Goal: Information Seeking & Learning: Find specific page/section

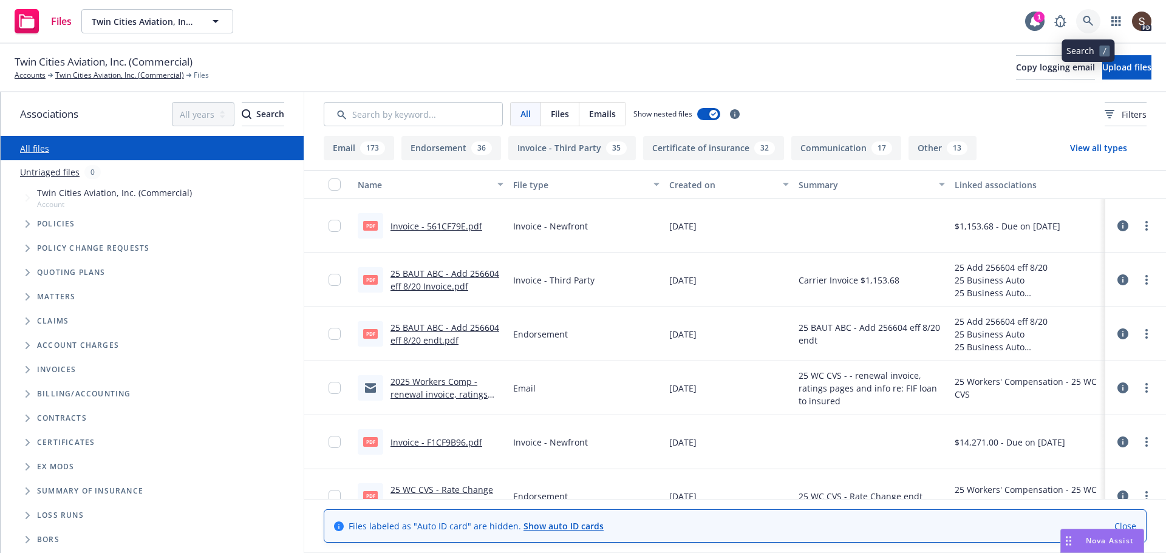
click at [1092, 27] on link at bounding box center [1088, 21] width 24 height 24
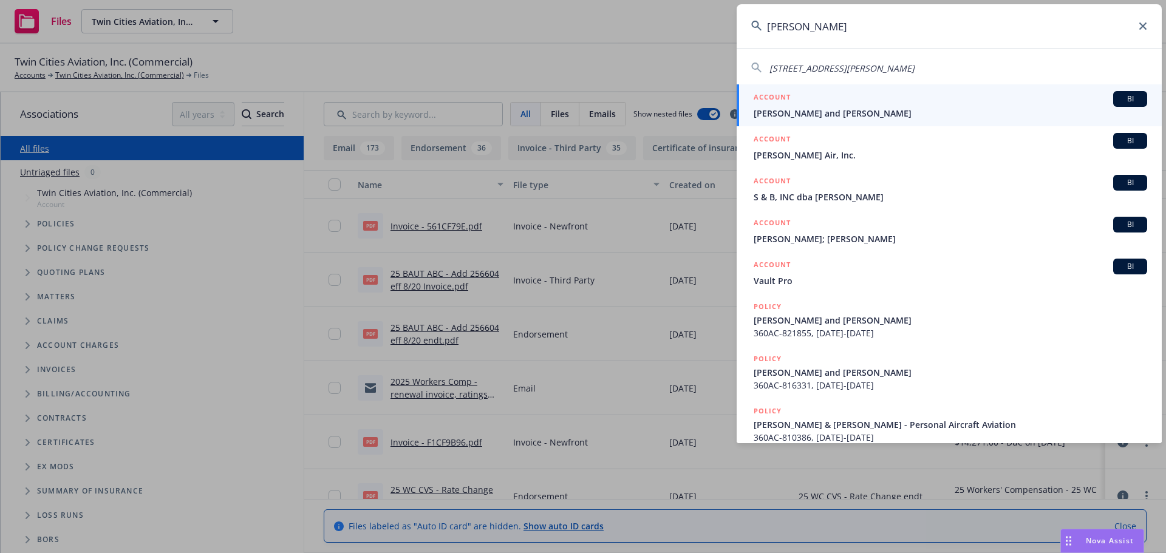
type input "[PERSON_NAME]"
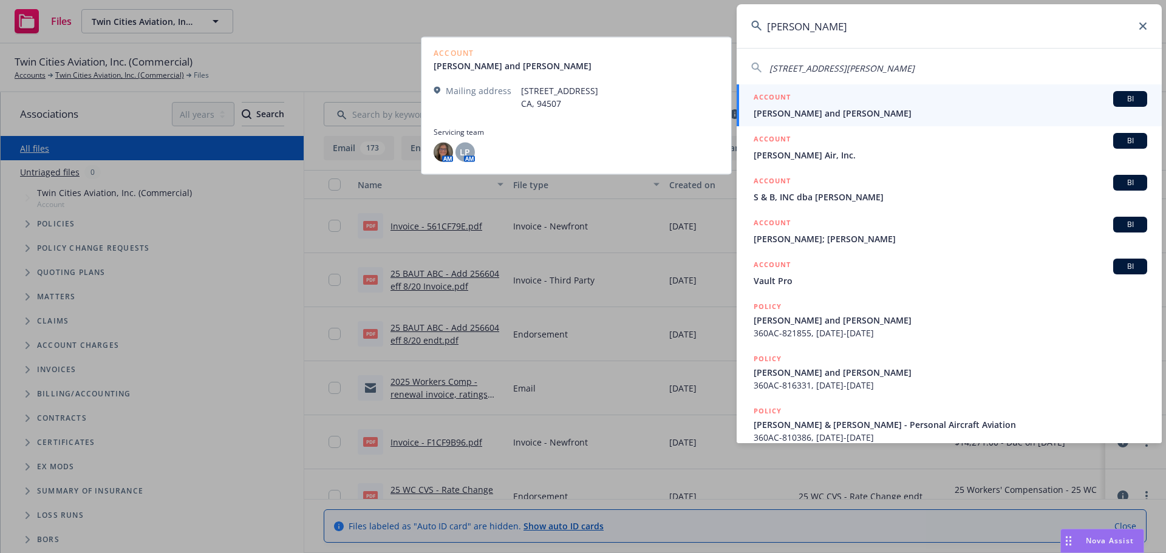
click at [876, 106] on div "ACCOUNT BI" at bounding box center [951, 99] width 394 height 16
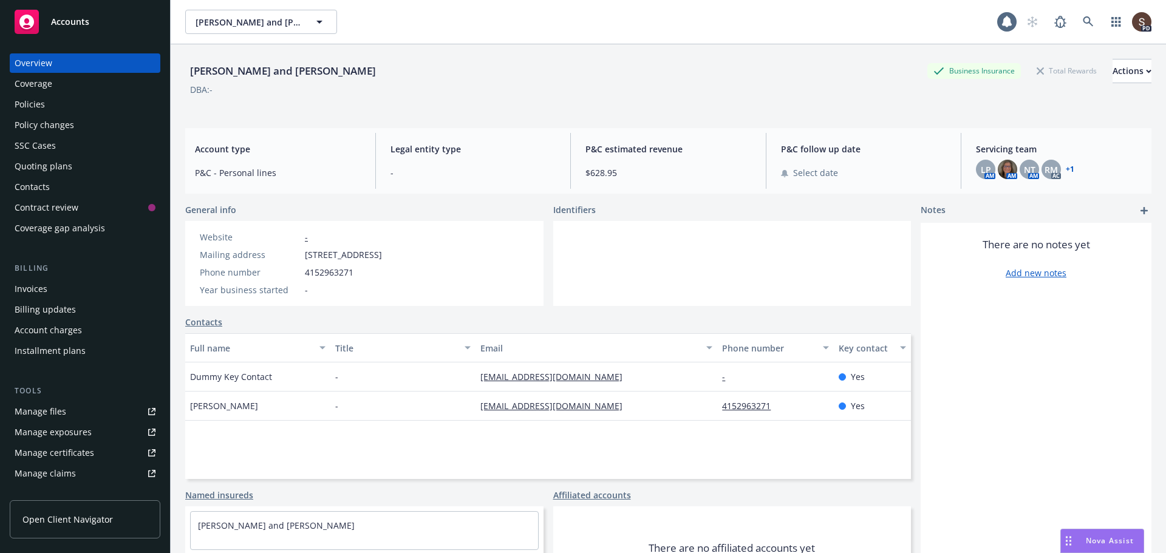
click at [30, 97] on div "Policies" at bounding box center [30, 104] width 30 height 19
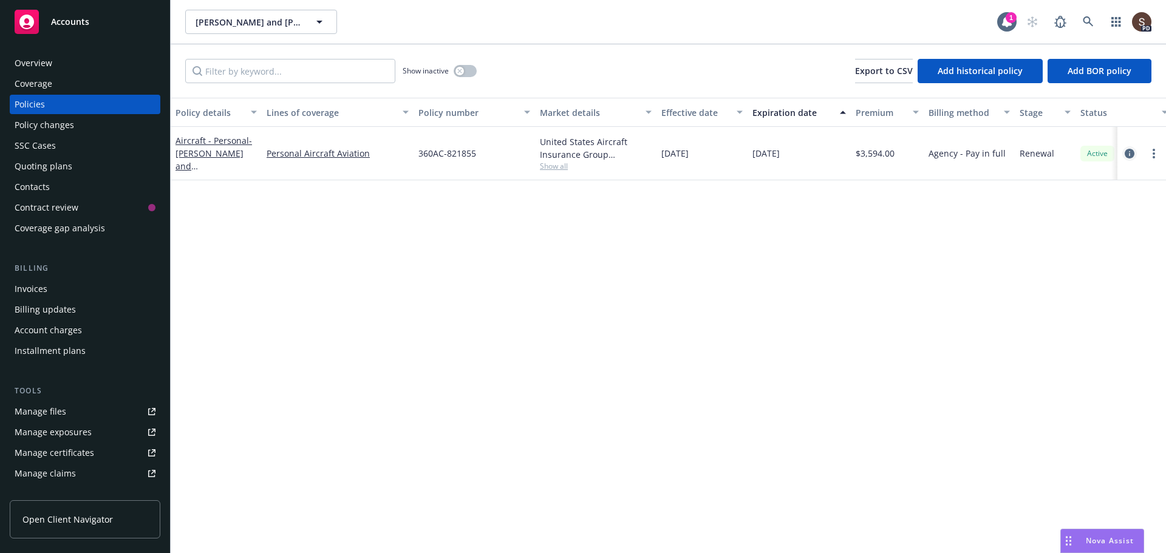
click at [1131, 153] on icon "circleInformation" at bounding box center [1130, 154] width 10 height 10
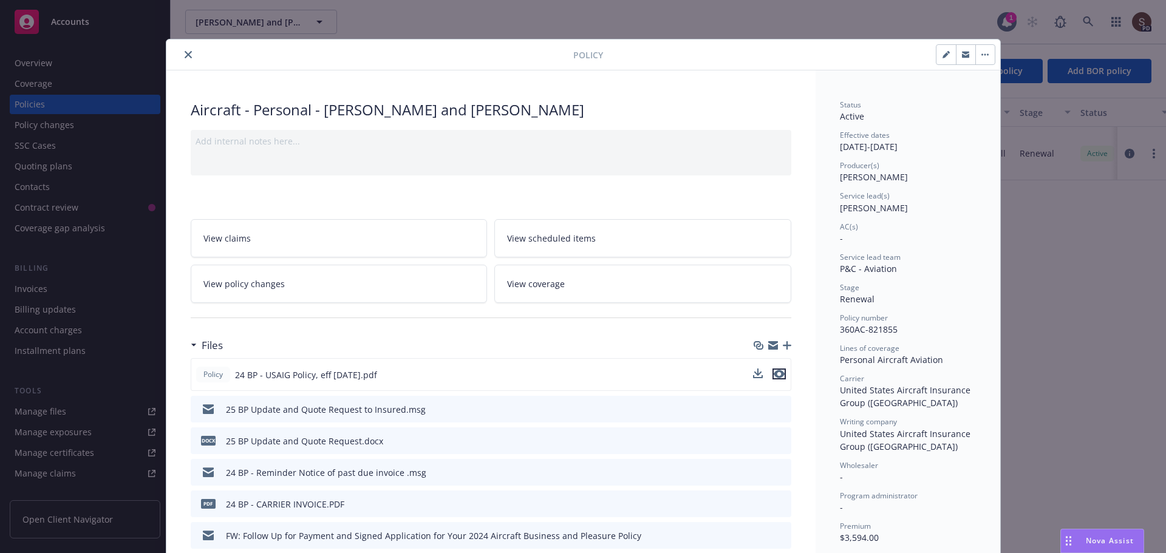
click at [774, 372] on icon "preview file" at bounding box center [779, 374] width 11 height 9
click at [185, 55] on icon "close" at bounding box center [188, 54] width 7 height 7
